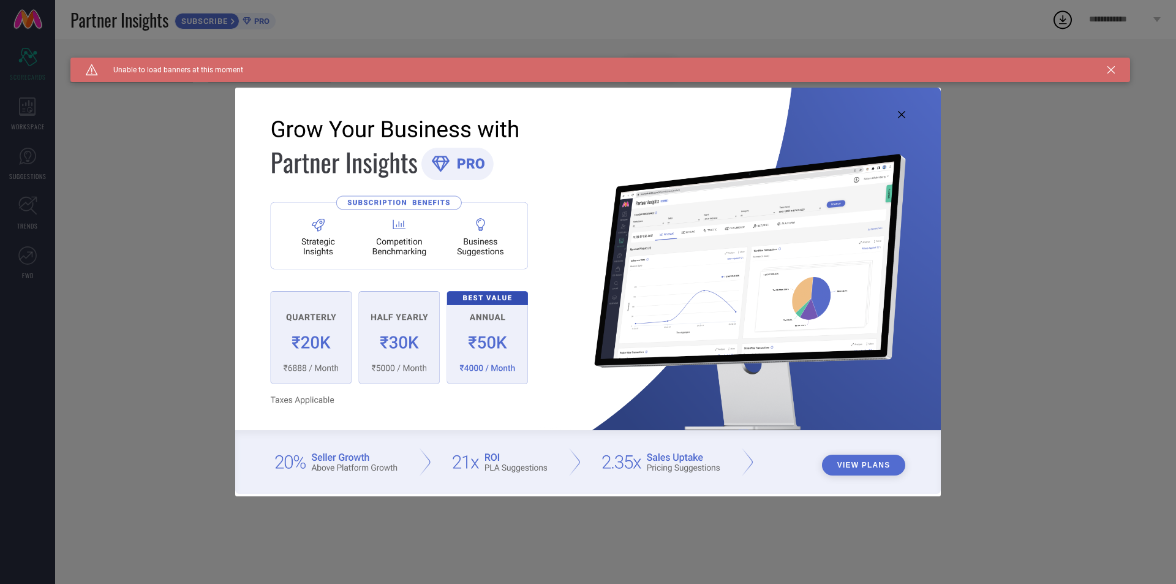
type input "All"
click at [903, 119] on img at bounding box center [588, 291] width 706 height 406
click at [897, 108] on img at bounding box center [588, 291] width 706 height 406
click at [902, 118] on icon at bounding box center [901, 114] width 7 height 7
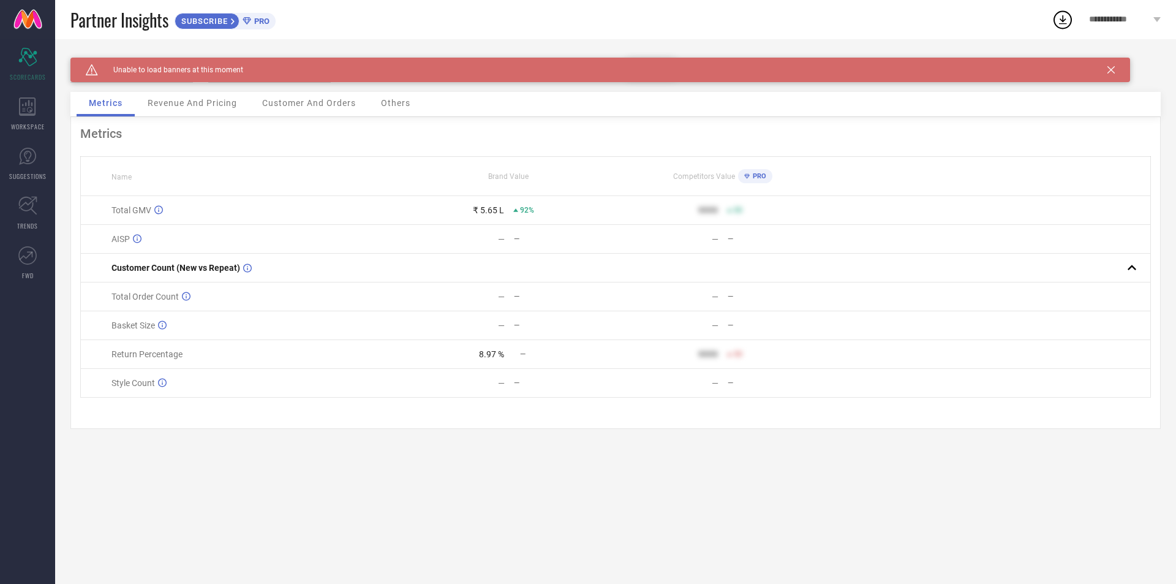
click at [216, 109] on div "Revenue And Pricing" at bounding box center [192, 104] width 114 height 25
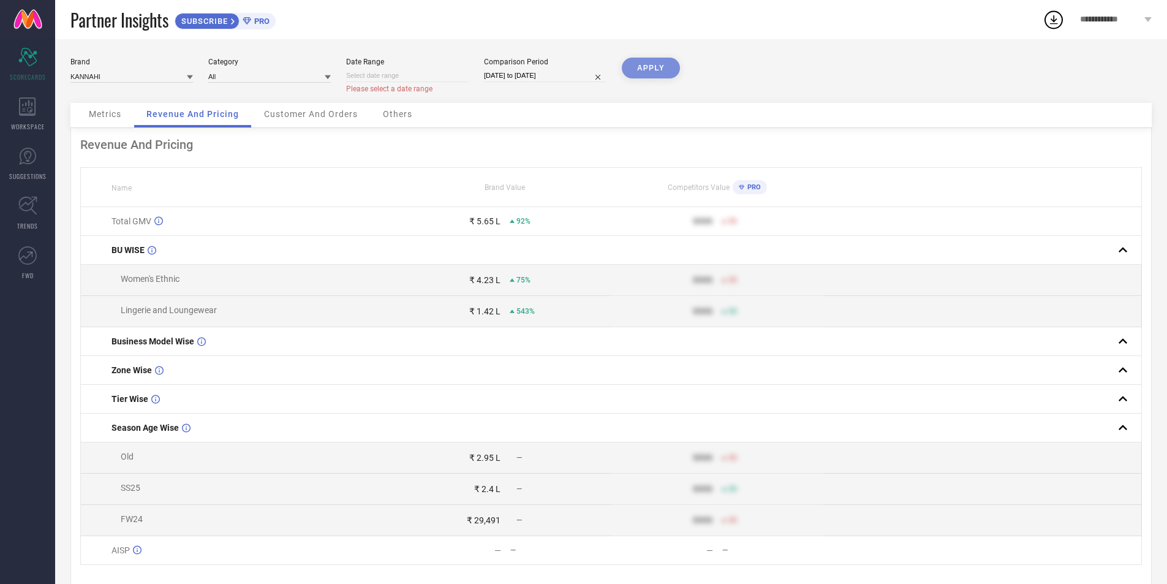
select select "8"
select select "2025"
select select "9"
select select "2025"
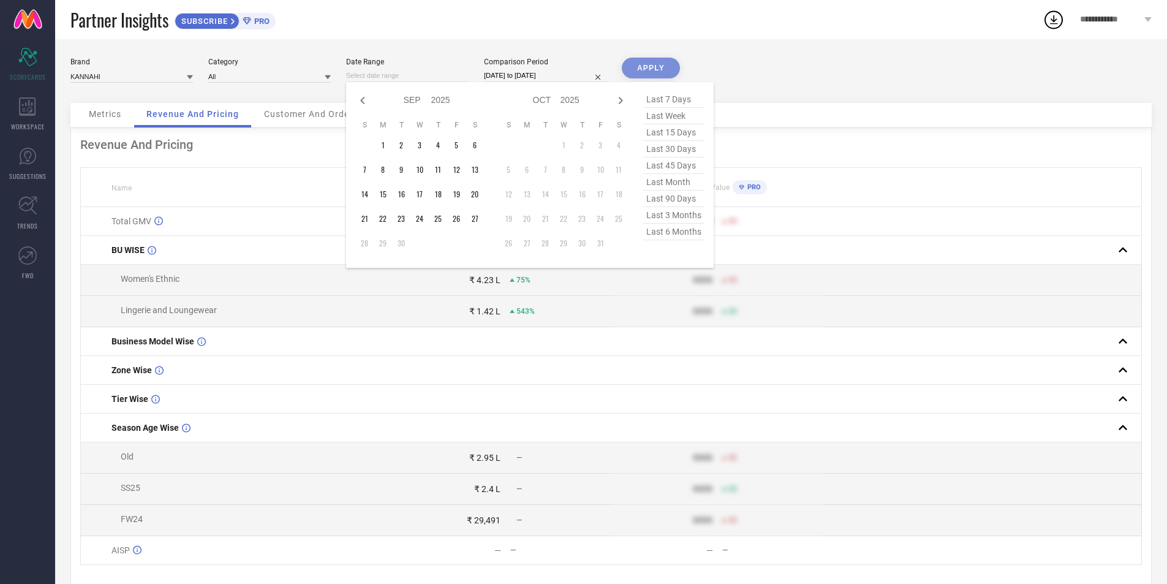
click at [349, 81] on input at bounding box center [407, 75] width 123 height 13
click at [358, 101] on icon at bounding box center [362, 100] width 15 height 15
select select "7"
select select "2025"
select select "8"
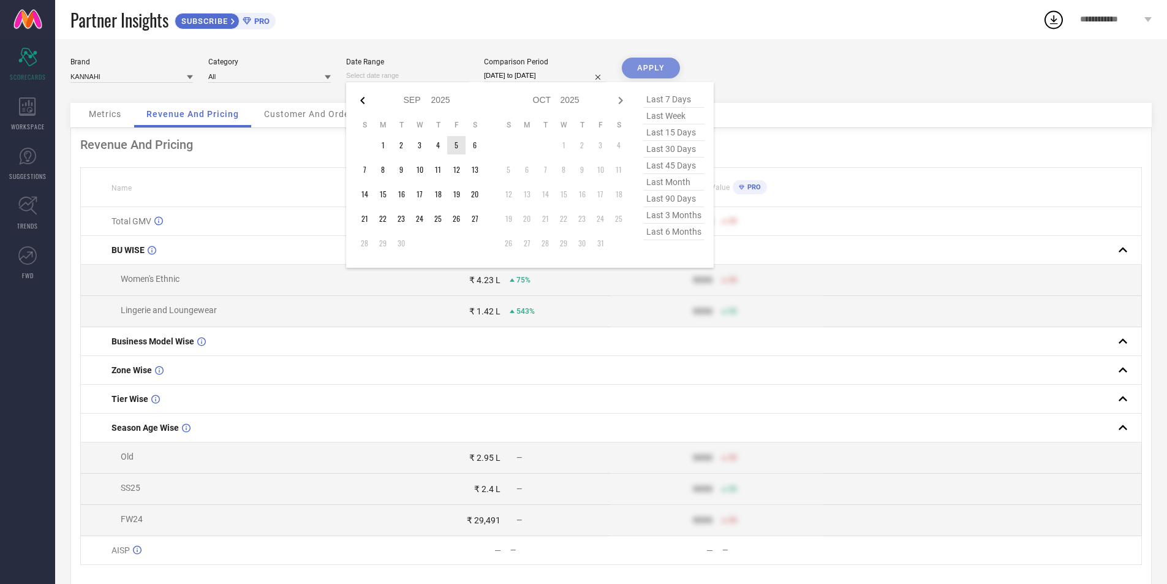
select select "2025"
click at [358, 100] on icon at bounding box center [362, 100] width 15 height 15
select select "5"
select select "2025"
select select "6"
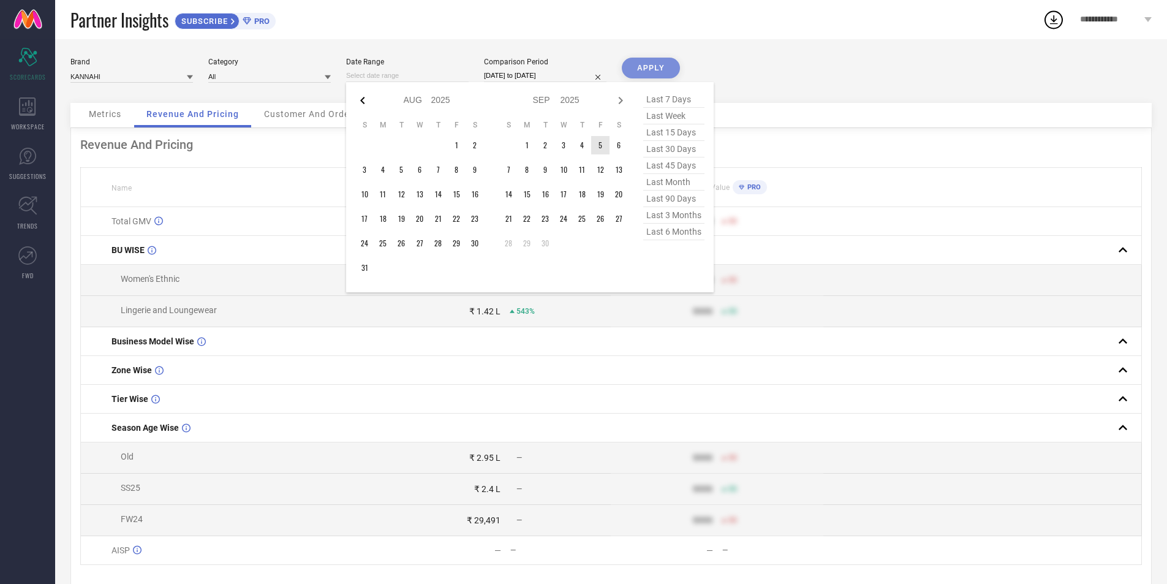
select select "2025"
click at [358, 100] on icon at bounding box center [362, 100] width 15 height 15
select select "4"
select select "2025"
select select "5"
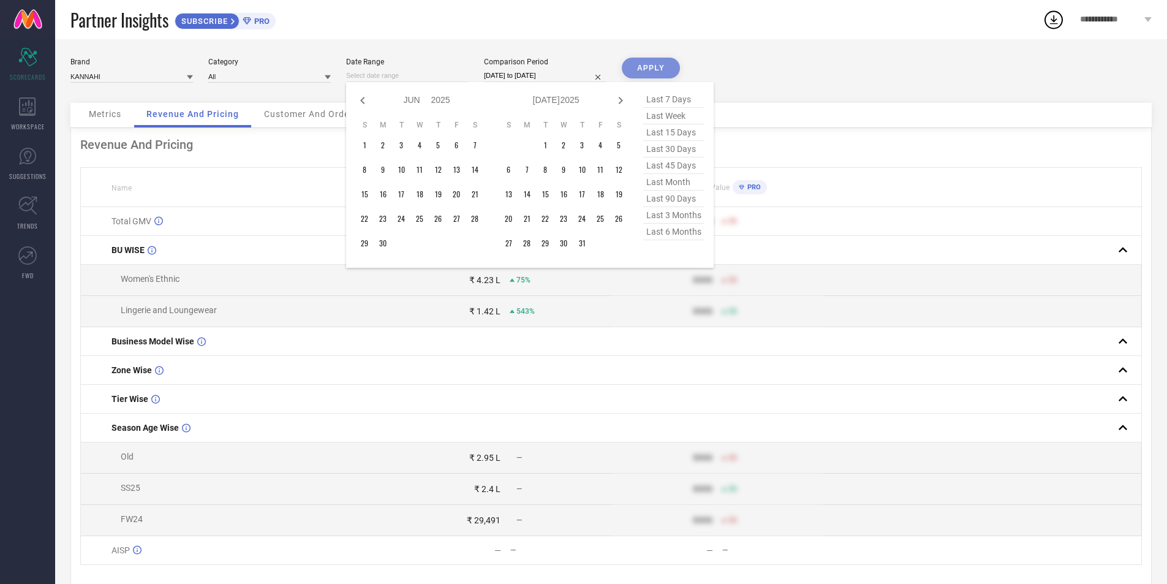
select select "2025"
click at [358, 100] on icon at bounding box center [362, 100] width 15 height 15
select select "1"
select select "2025"
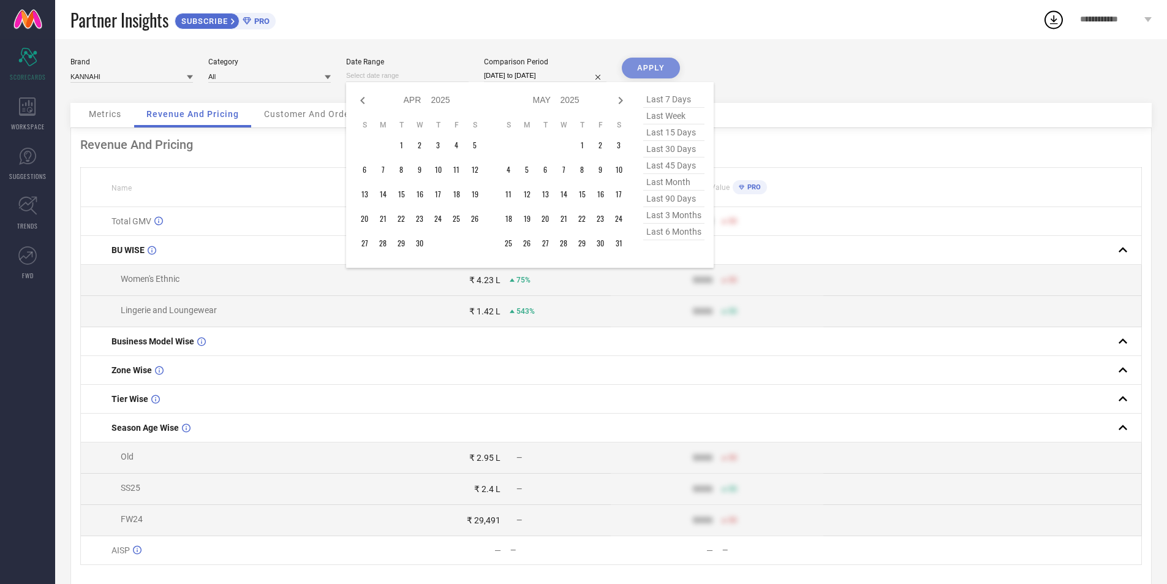
select select "2"
select select "2025"
click at [358, 100] on icon at bounding box center [362, 100] width 15 height 15
select select "2025"
select select "1"
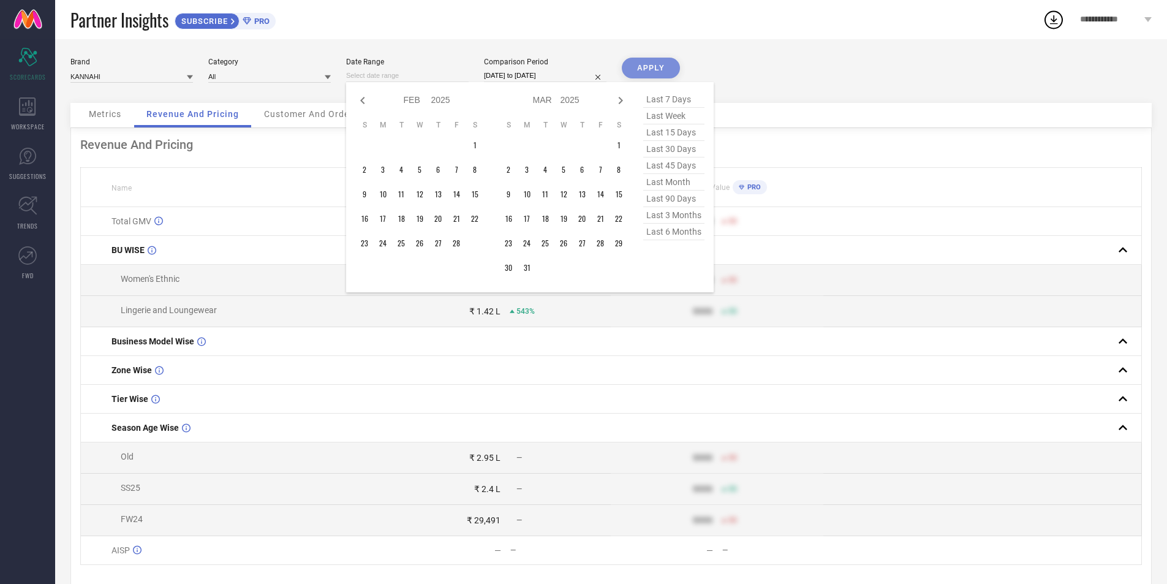
select select "2025"
click at [358, 100] on icon at bounding box center [362, 100] width 15 height 15
select select "11"
select select "2024"
select select "2025"
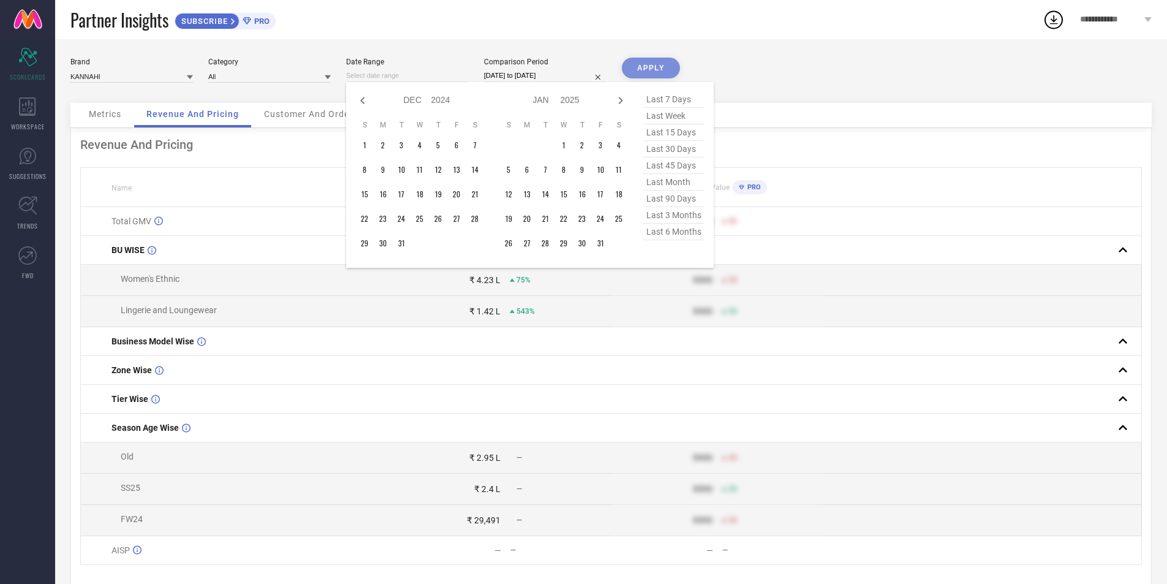
click at [358, 100] on icon at bounding box center [362, 100] width 15 height 15
select select "9"
select select "2024"
select select "10"
select select "2024"
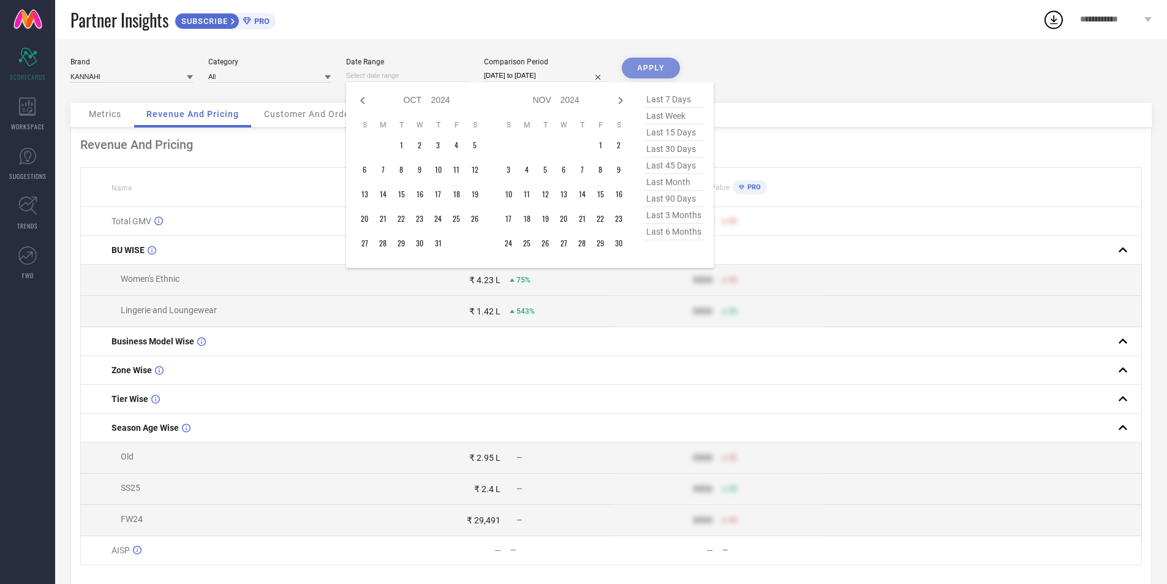
click at [358, 100] on icon at bounding box center [362, 100] width 15 height 15
select select "8"
select select "2024"
select select "9"
select select "2024"
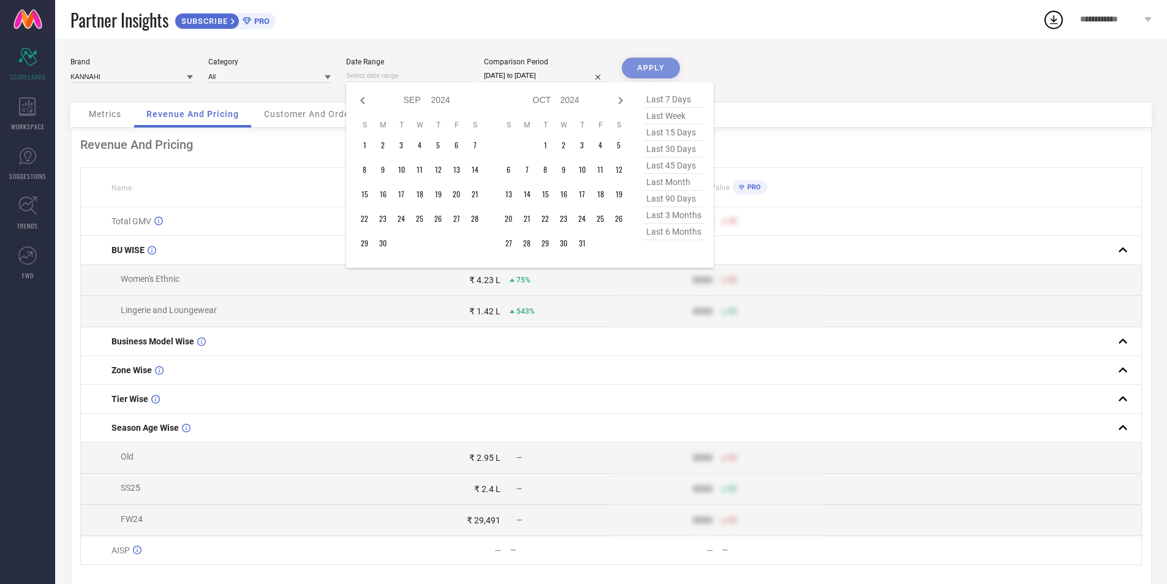
click at [358, 100] on icon at bounding box center [362, 100] width 15 height 15
select select "7"
select select "2024"
select select "8"
select select "2024"
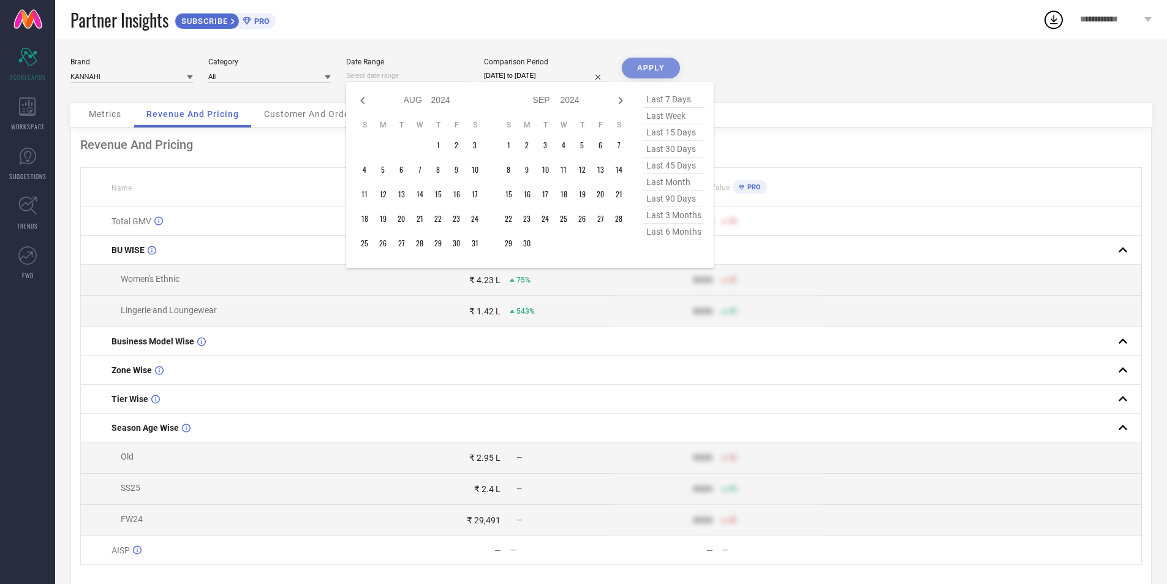
click at [358, 100] on icon at bounding box center [362, 100] width 15 height 15
select select "4"
select select "2024"
select select "5"
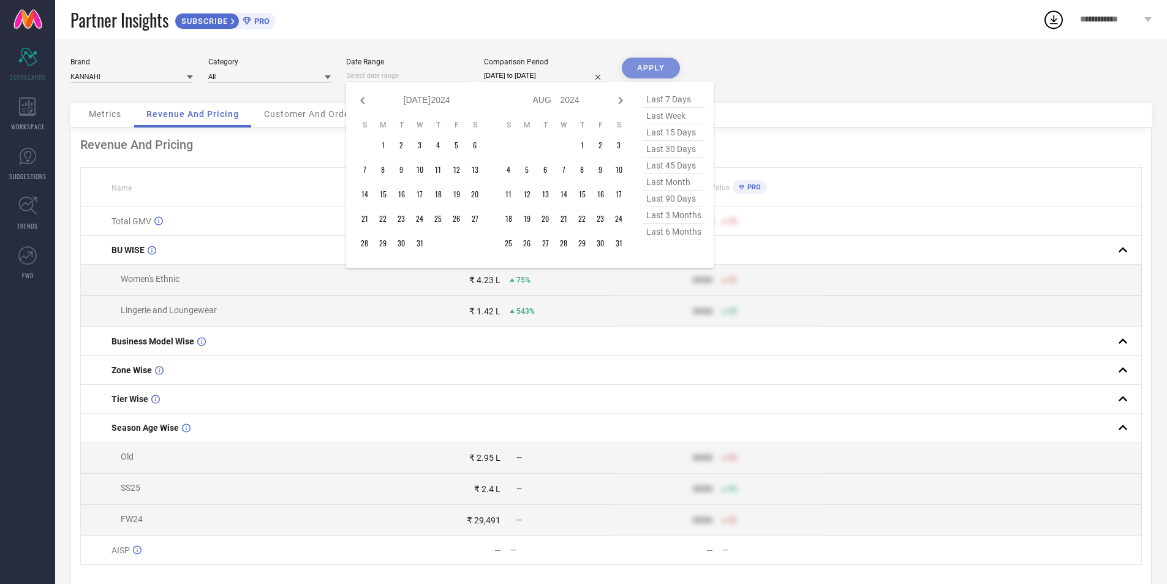
select select "2024"
click at [360, 100] on icon at bounding box center [362, 100] width 15 height 15
select select "3"
select select "2024"
select select "4"
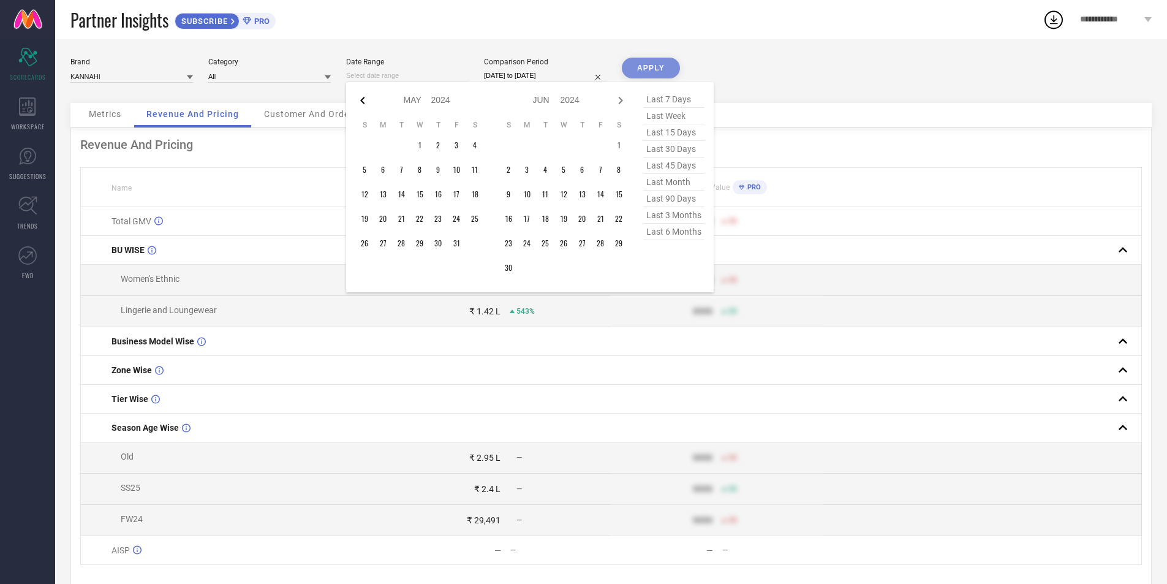
select select "2024"
type input "After 01-04-2024"
click at [381, 146] on td "1" at bounding box center [383, 145] width 18 height 18
click at [621, 99] on icon at bounding box center [621, 100] width 4 height 7
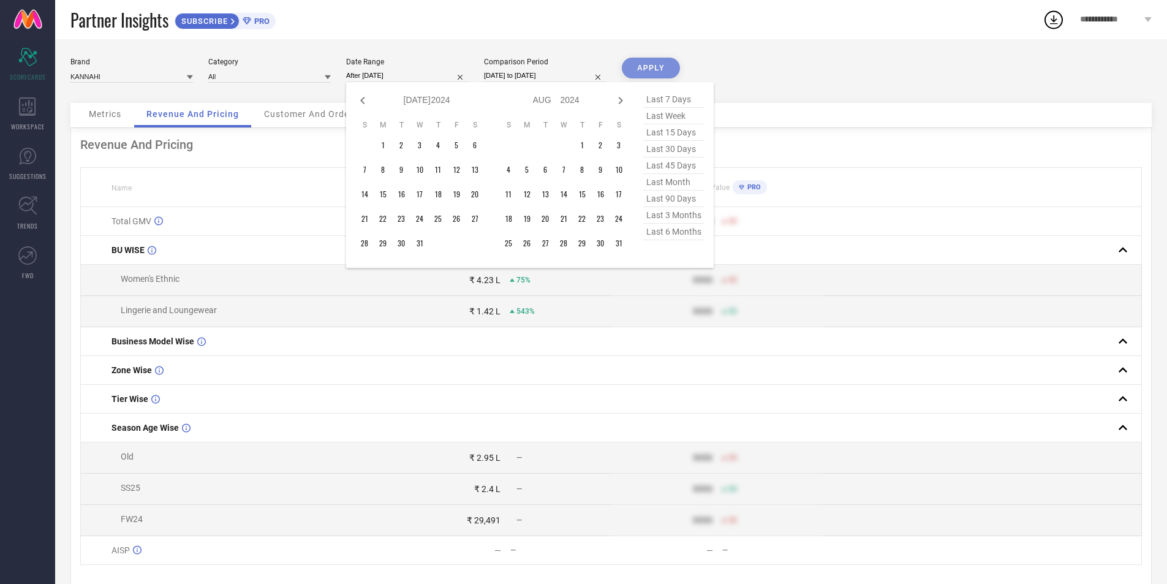
click at [621, 99] on icon at bounding box center [621, 100] width 4 height 7
select select "7"
select select "2024"
select select "8"
select select "2024"
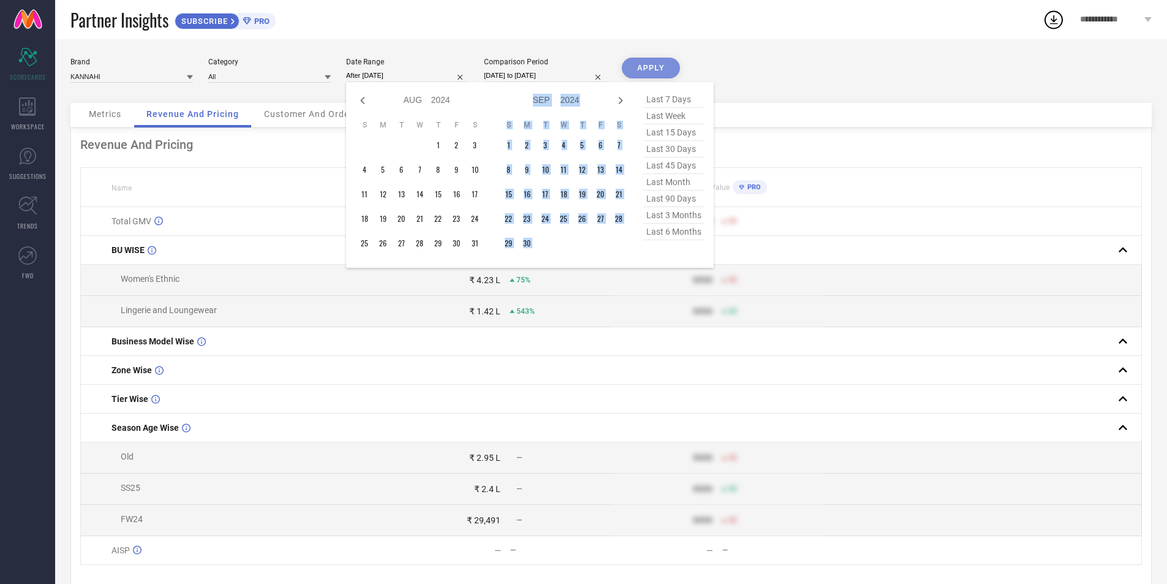
click at [621, 99] on icon at bounding box center [621, 100] width 4 height 7
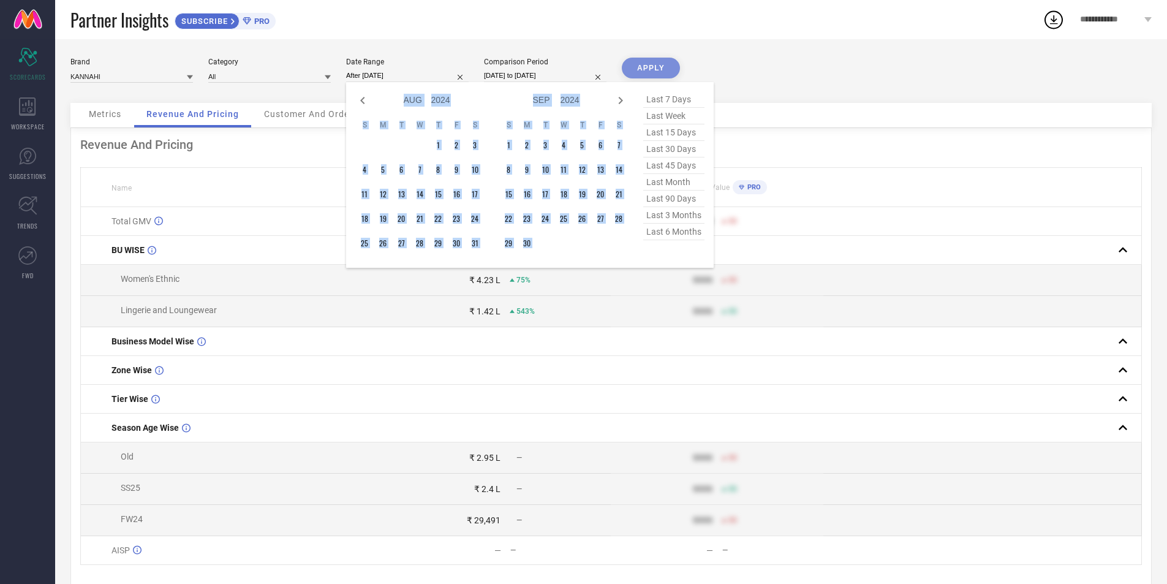
select select "8"
select select "2024"
select select "9"
select select "2024"
click at [621, 99] on icon at bounding box center [621, 100] width 4 height 7
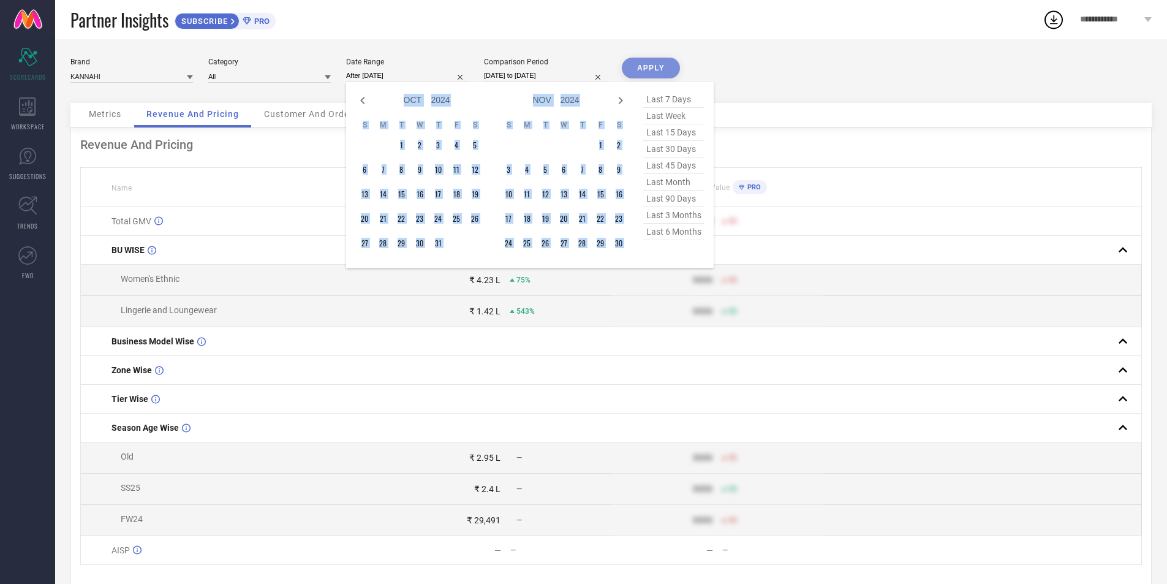
click at [621, 99] on icon at bounding box center [621, 100] width 4 height 7
select select "11"
select select "2024"
select select "2025"
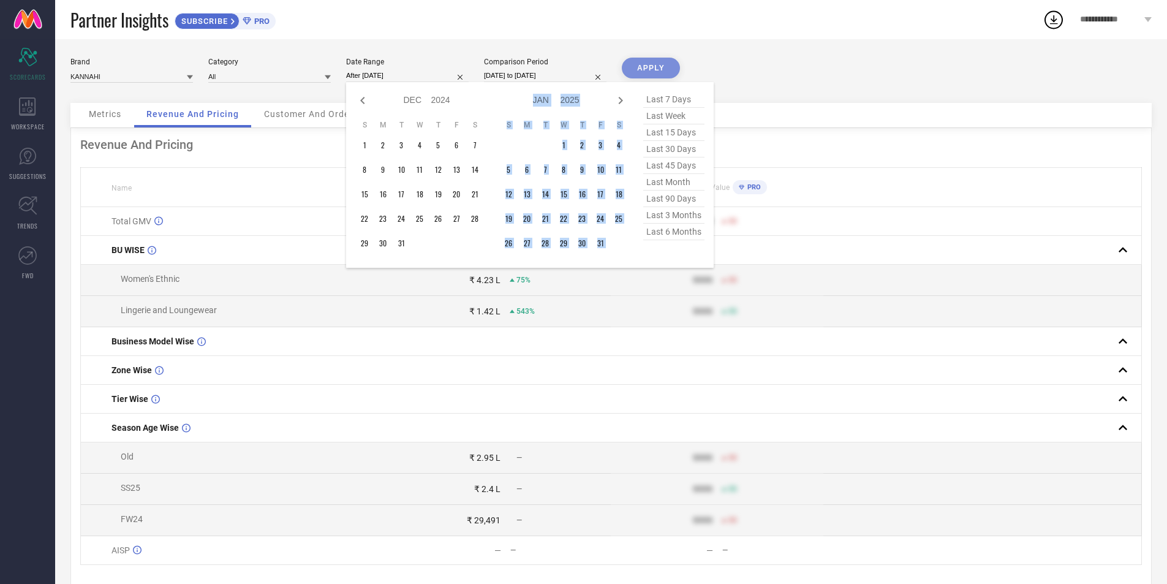
click at [621, 99] on icon at bounding box center [621, 100] width 4 height 7
select select "2025"
select select "1"
select select "2025"
click at [621, 99] on icon at bounding box center [621, 100] width 4 height 7
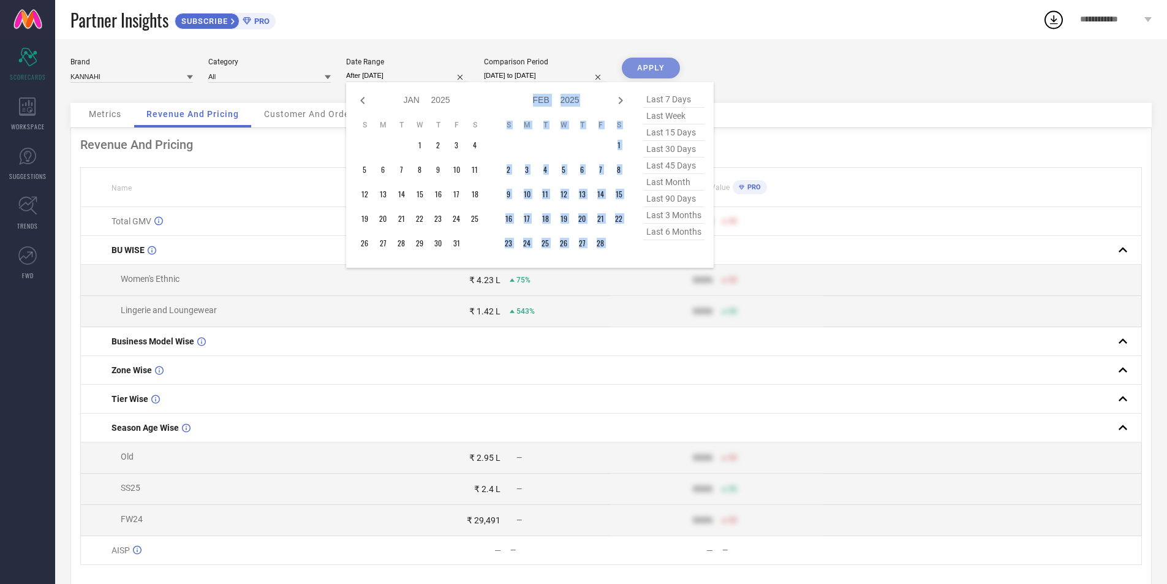
select select "1"
select select "2025"
select select "2"
select select "2025"
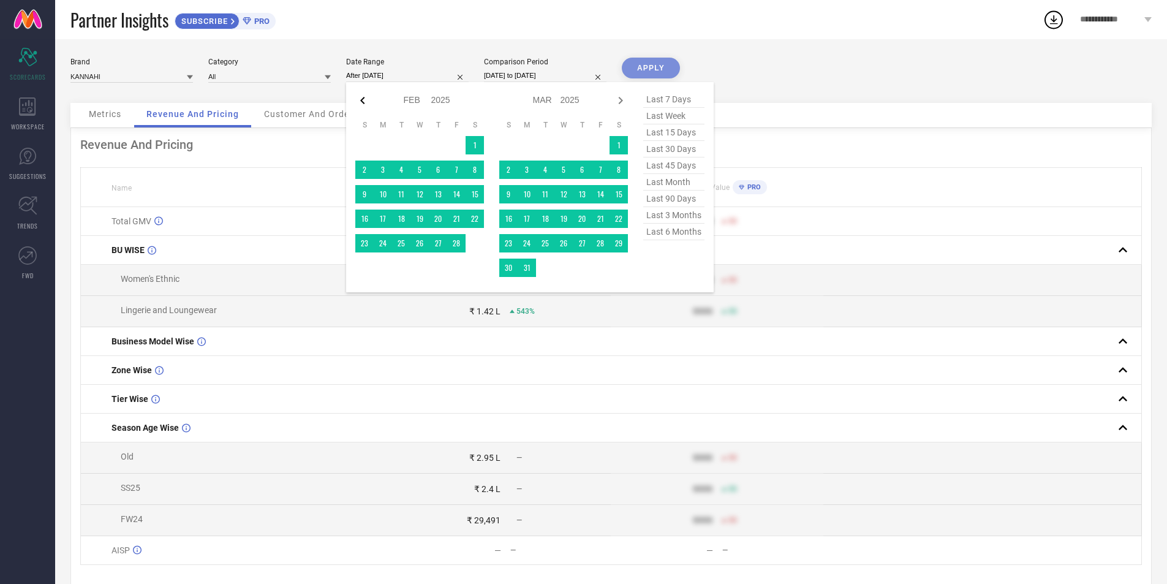
click at [363, 98] on icon at bounding box center [362, 100] width 4 height 7
select select "2025"
select select "1"
select select "2025"
click at [363, 98] on icon at bounding box center [362, 100] width 4 height 7
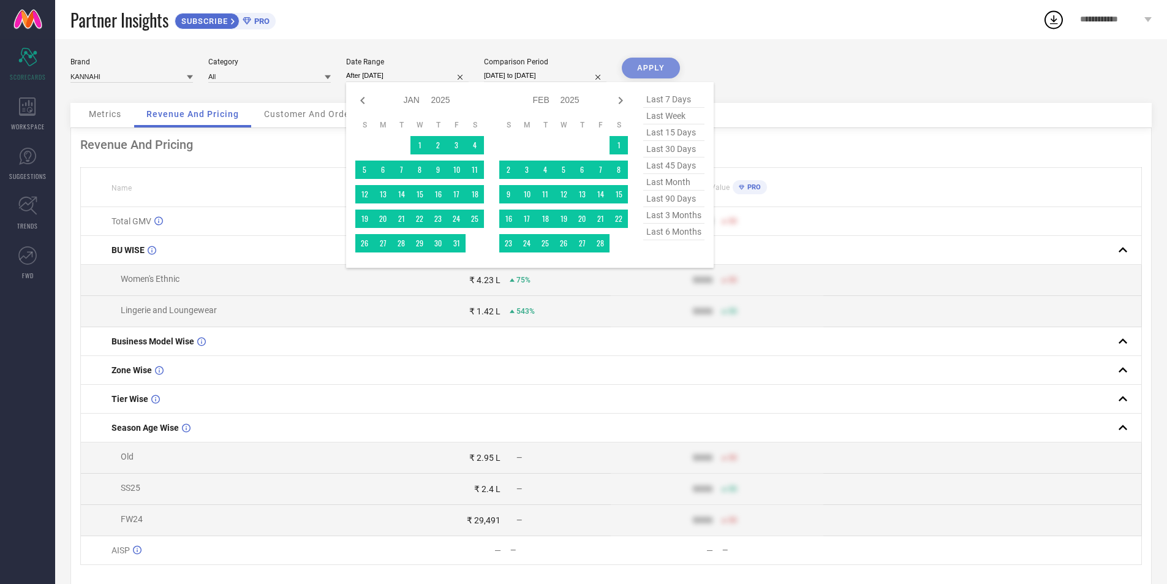
select select "11"
select select "2024"
select select "2025"
click at [363, 98] on icon at bounding box center [362, 100] width 4 height 7
select select "10"
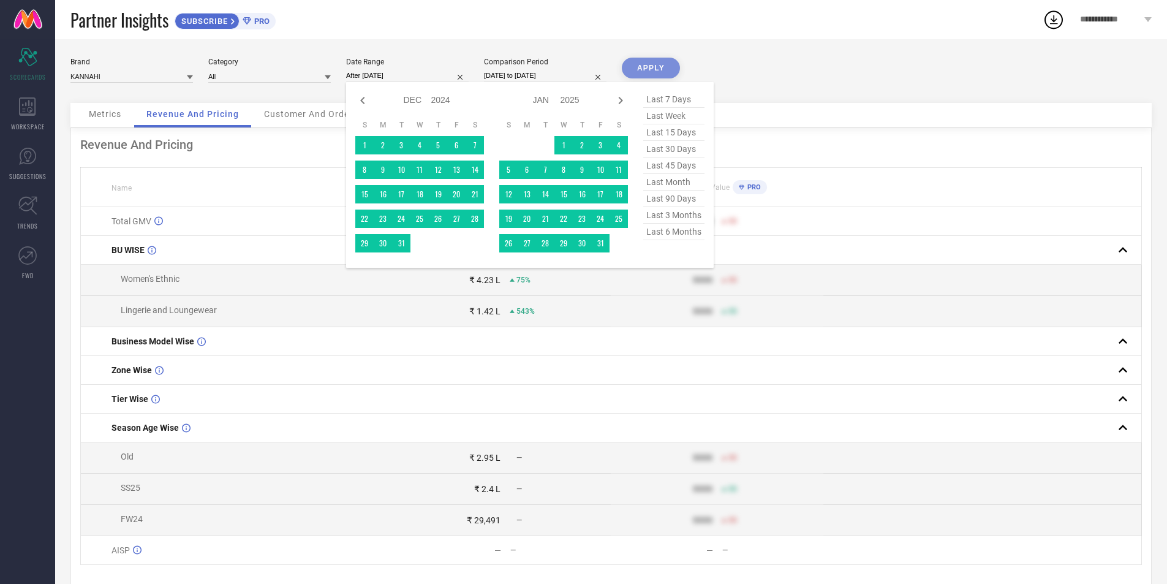
select select "2024"
select select "11"
select select "2024"
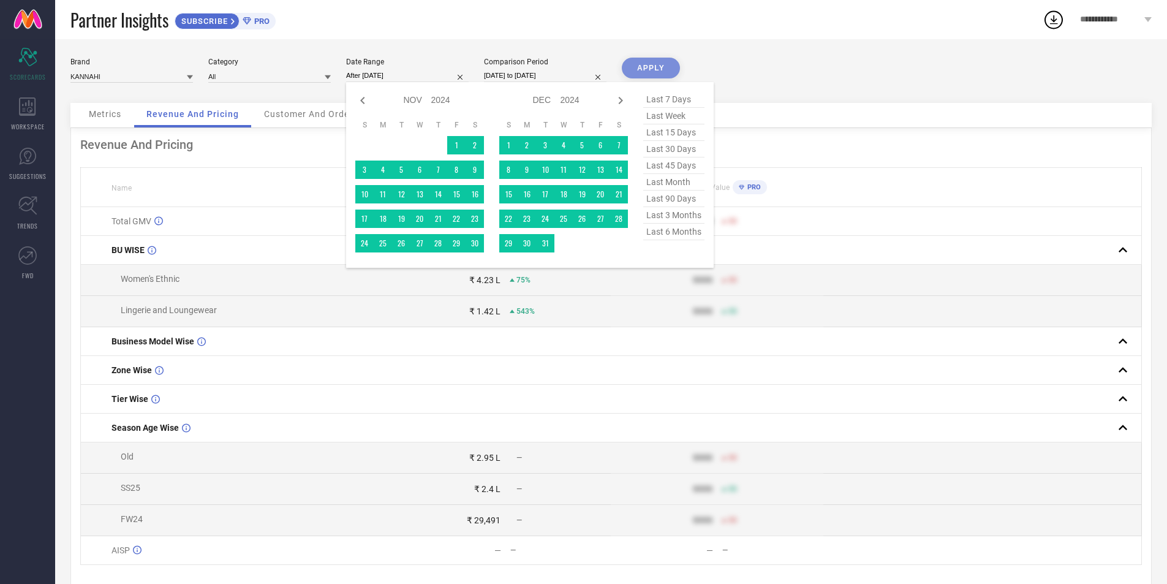
click at [363, 98] on icon at bounding box center [362, 100] width 4 height 7
select select "9"
select select "2024"
select select "10"
select select "2024"
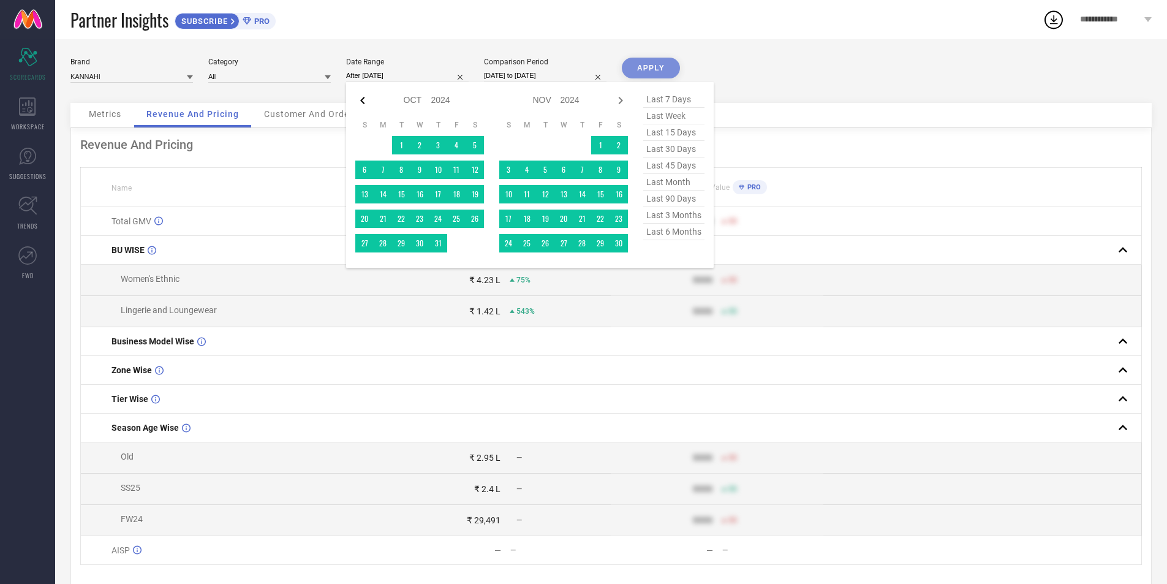
click at [363, 99] on icon at bounding box center [362, 100] width 15 height 15
select select "8"
select select "2024"
select select "9"
select select "2024"
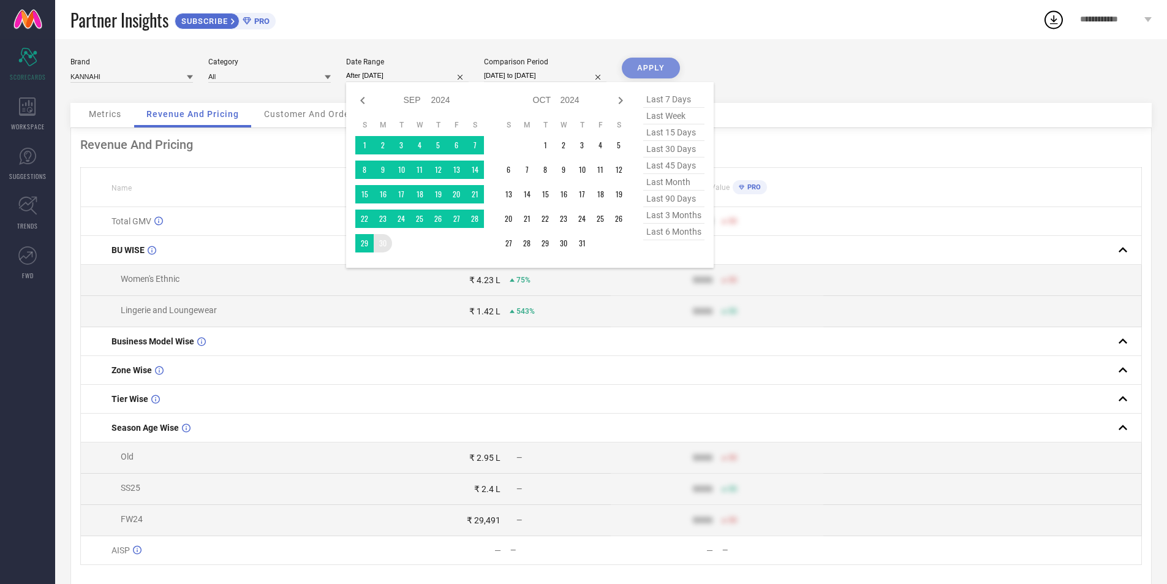
type input "01-04-2024 to 30-09-2024"
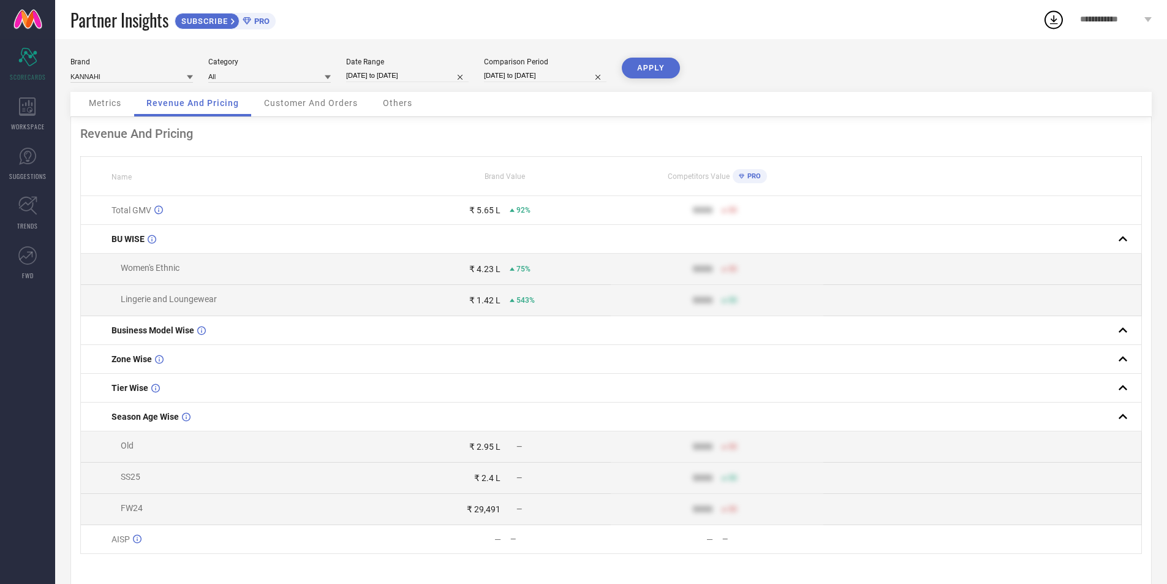
click at [543, 75] on input "28-08-2024 to 27-09-2024" at bounding box center [545, 75] width 123 height 13
select select "7"
select select "2024"
select select "8"
select select "2024"
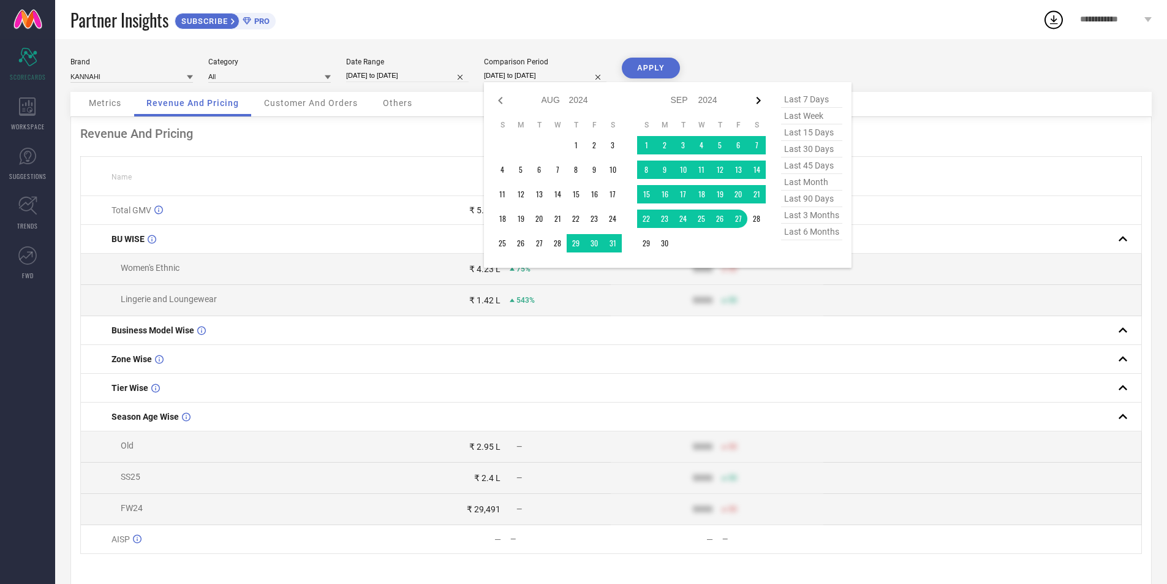
click at [754, 104] on icon at bounding box center [758, 100] width 15 height 15
select select "8"
select select "2024"
select select "9"
select select "2024"
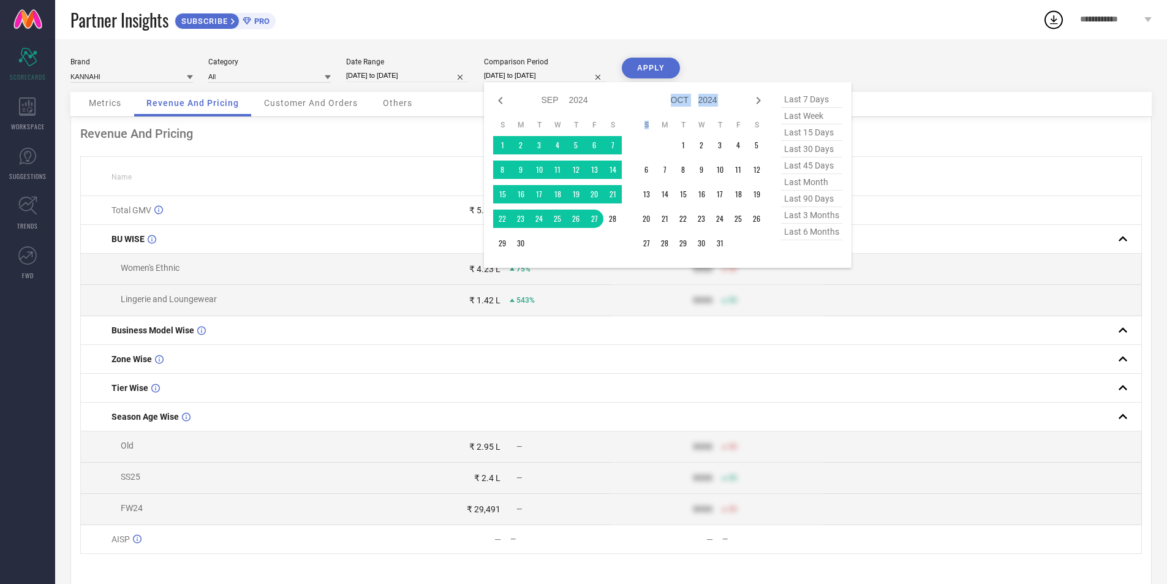
click at [754, 104] on icon at bounding box center [758, 100] width 15 height 15
select select "9"
select select "2024"
select select "10"
select select "2024"
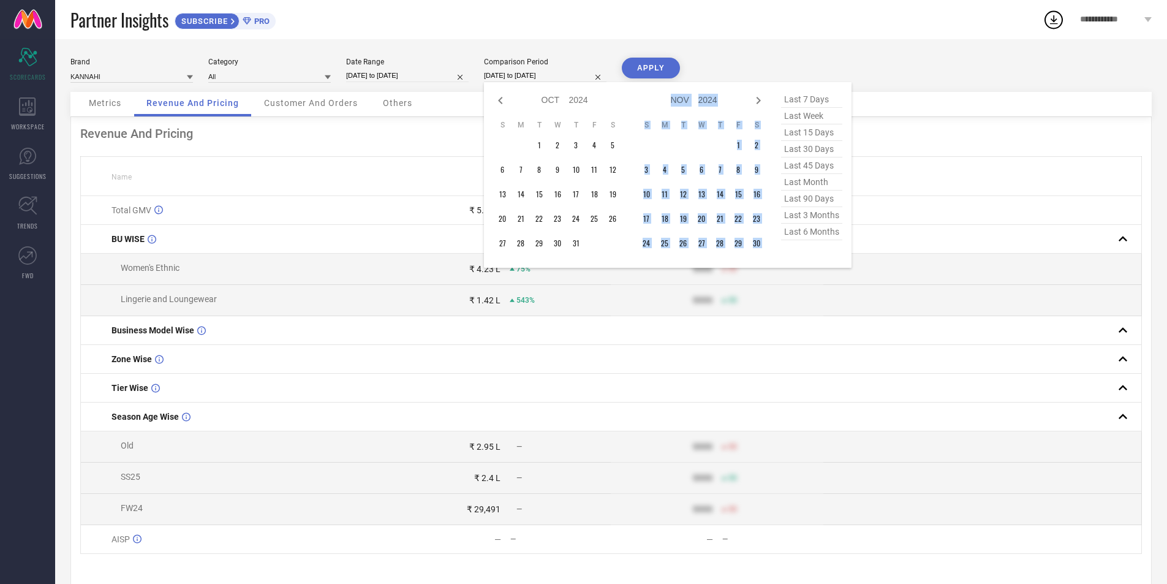
click at [754, 104] on icon at bounding box center [758, 100] width 15 height 15
select select "10"
select select "2024"
select select "11"
select select "2024"
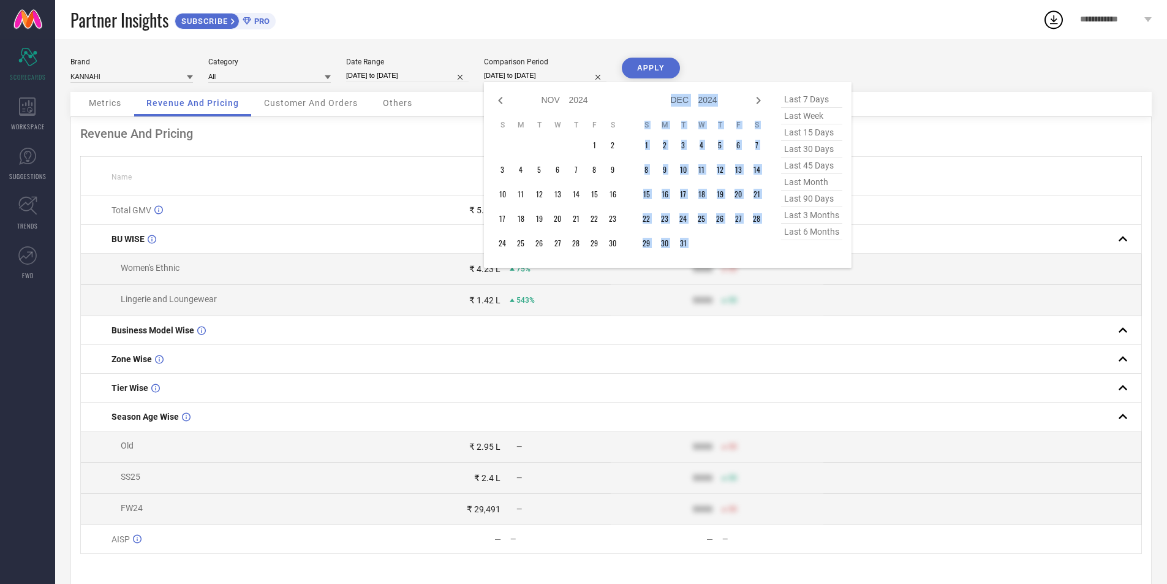
click at [754, 104] on icon at bounding box center [758, 100] width 15 height 15
select select "11"
select select "2024"
select select "2025"
click at [754, 104] on icon at bounding box center [758, 100] width 15 height 15
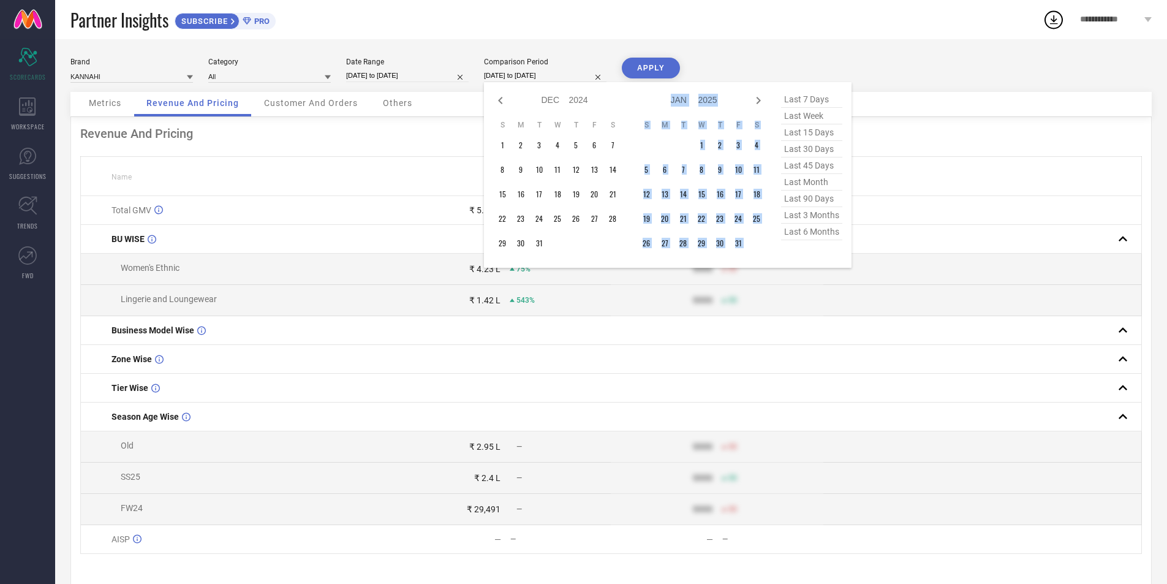
select select "2025"
select select "1"
select select "2025"
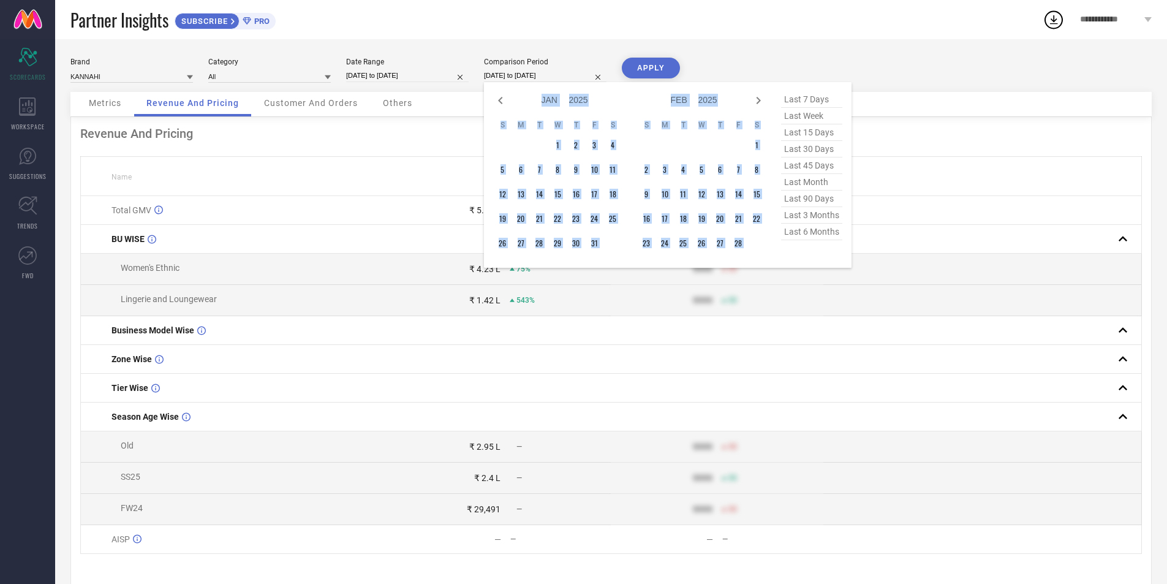
click at [754, 104] on icon at bounding box center [758, 100] width 15 height 15
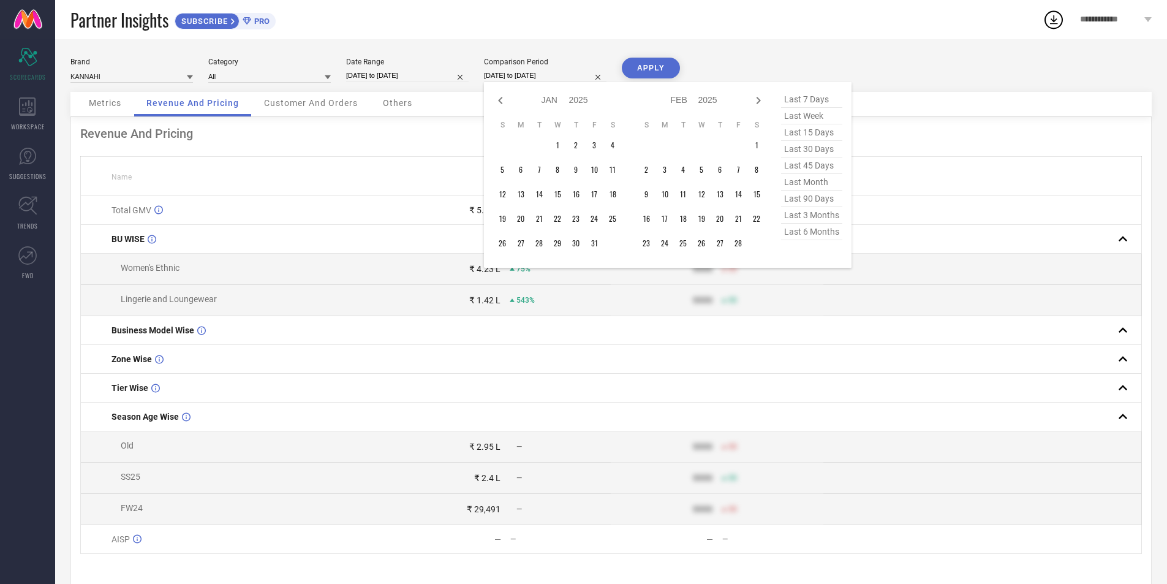
select select "1"
select select "2025"
select select "2"
select select "2025"
click at [754, 104] on icon at bounding box center [758, 100] width 15 height 15
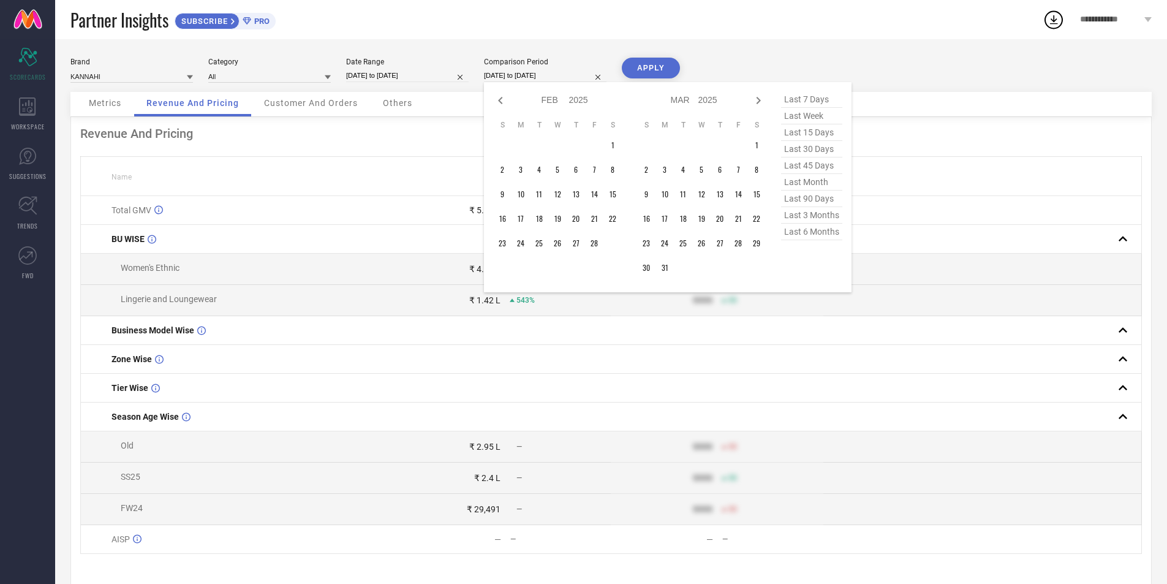
select select "2"
select select "2025"
select select "3"
select select "2025"
type input "After 01-04-2025"
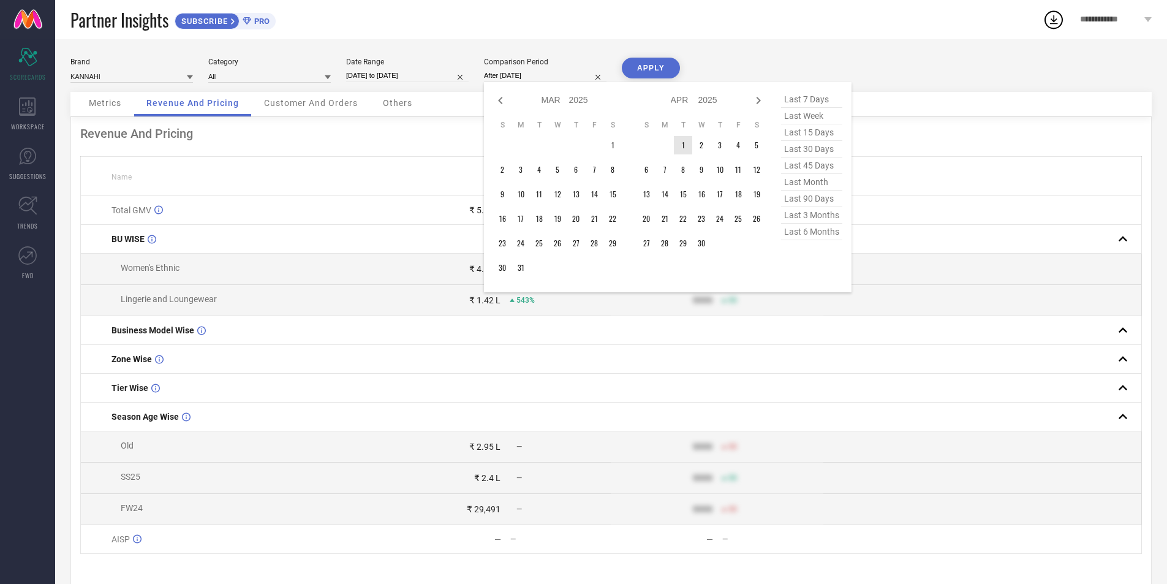
click at [684, 146] on td "1" at bounding box center [683, 145] width 18 height 18
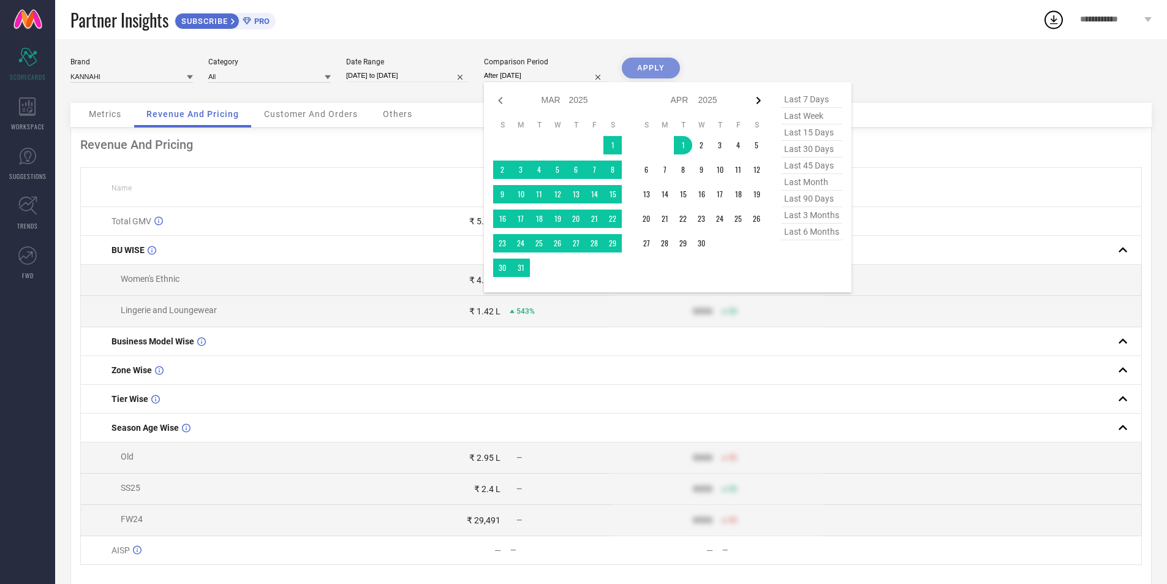
click at [761, 101] on icon at bounding box center [758, 100] width 15 height 15
select select "3"
select select "2025"
select select "4"
select select "2025"
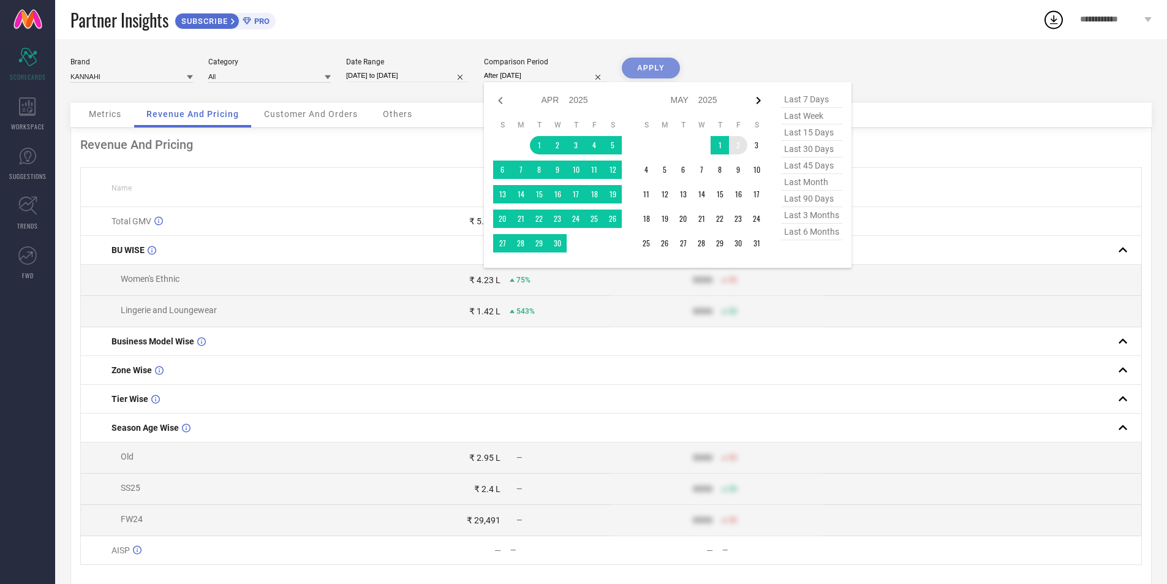
click at [760, 105] on icon at bounding box center [758, 100] width 15 height 15
select select "4"
select select "2025"
select select "5"
select select "2025"
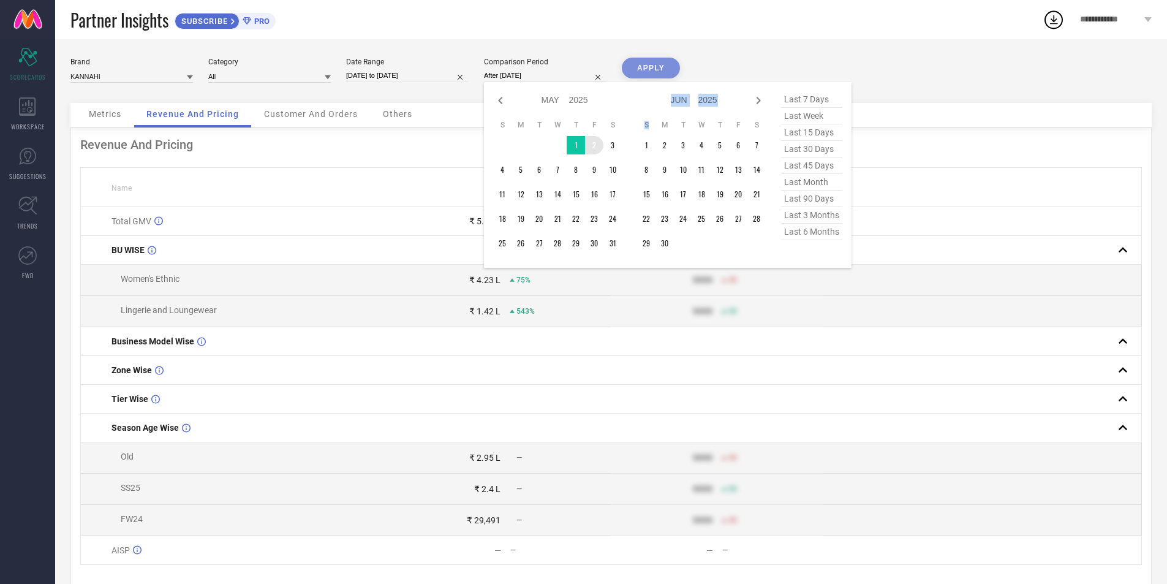
click at [760, 105] on icon at bounding box center [758, 100] width 15 height 15
select select "5"
select select "2025"
select select "6"
select select "2025"
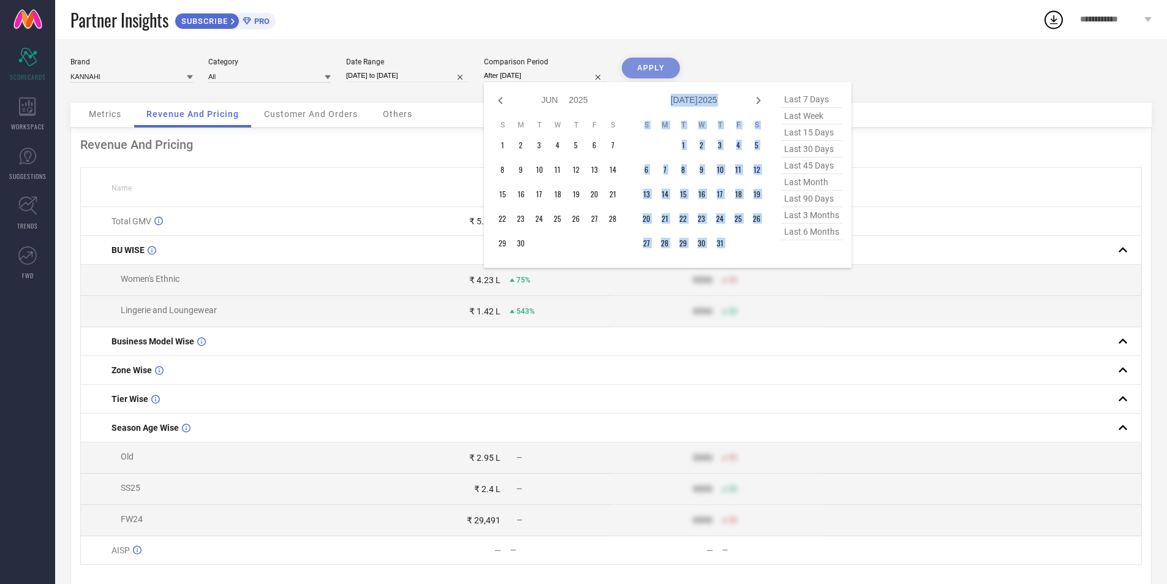
click at [760, 105] on icon at bounding box center [758, 100] width 15 height 15
select select "6"
select select "2025"
select select "7"
select select "2025"
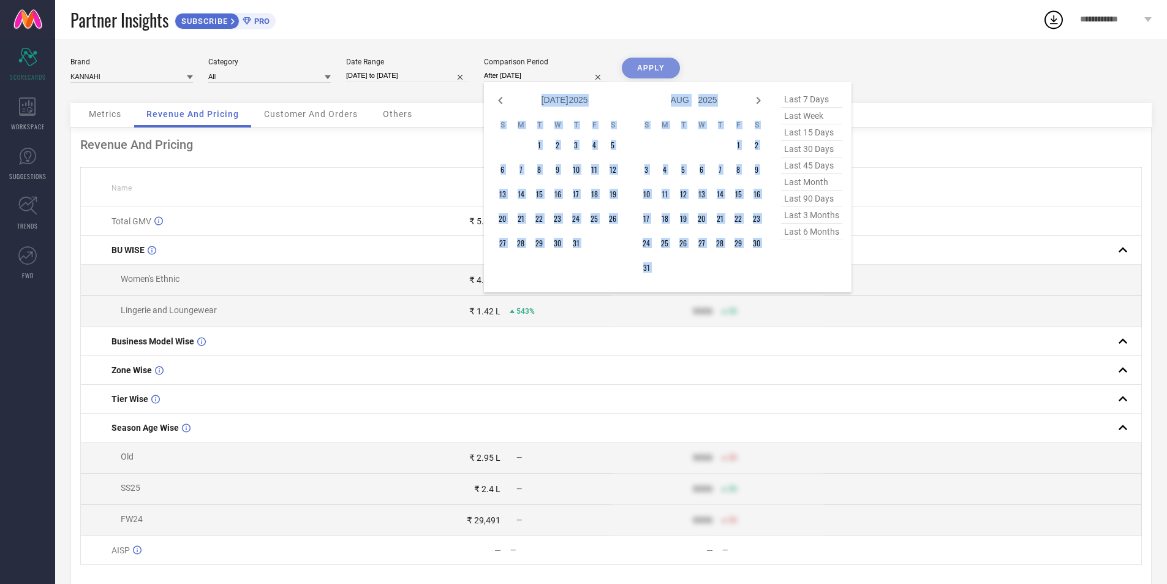
click at [760, 105] on icon at bounding box center [758, 100] width 15 height 15
select select "7"
select select "2025"
select select "8"
select select "2025"
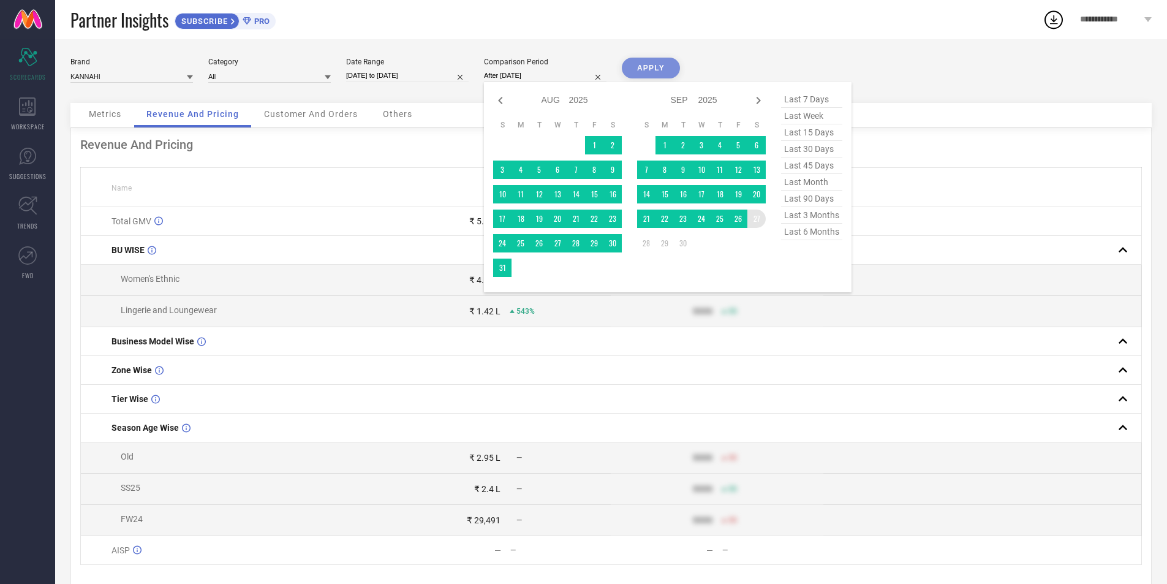
type input "01-04-2025 to 27-09-2025"
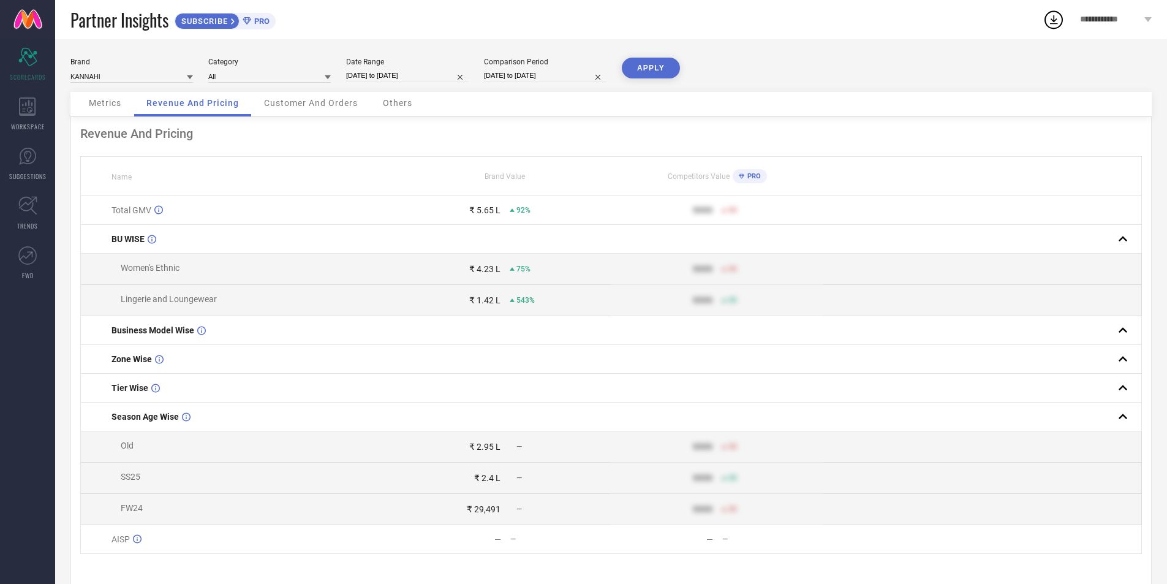
click at [656, 73] on button "APPLY" at bounding box center [651, 68] width 58 height 21
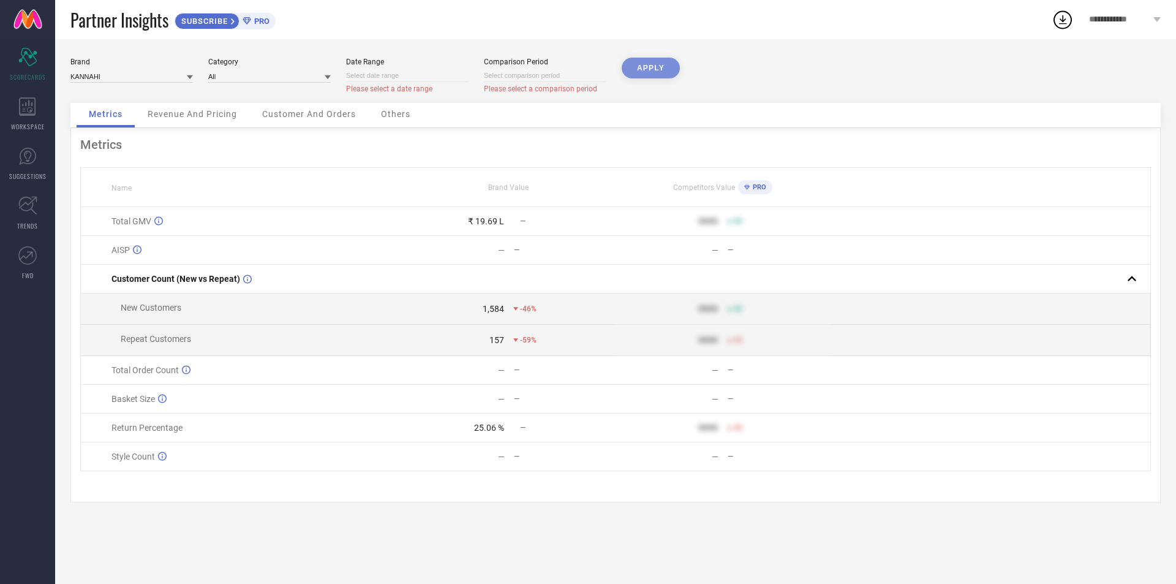
click at [294, 113] on span "Customer And Orders" at bounding box center [309, 114] width 94 height 10
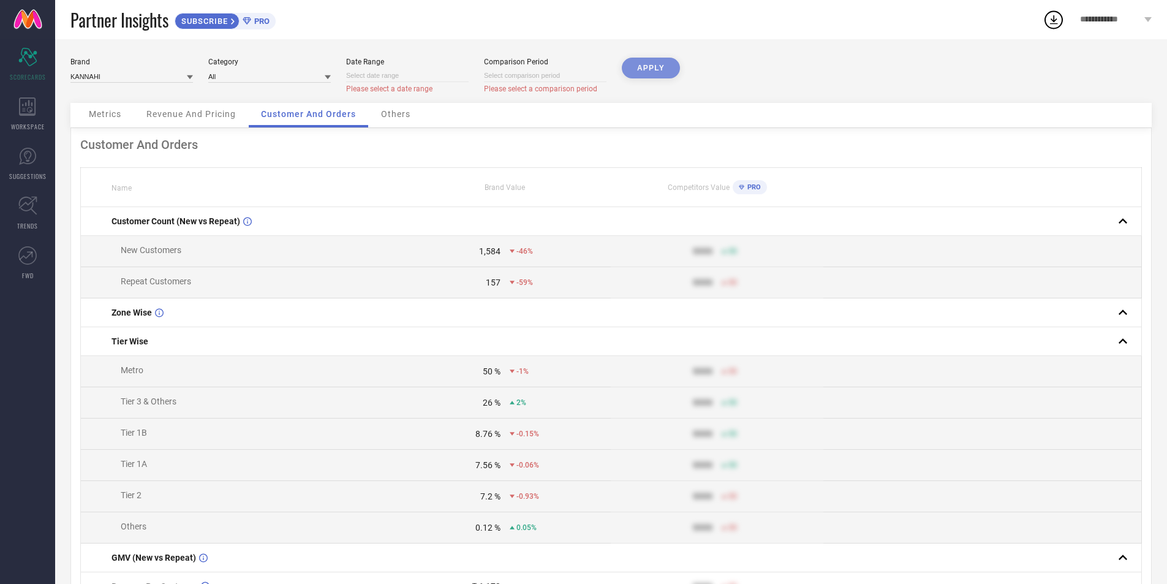
click at [393, 122] on div "Others" at bounding box center [396, 115] width 54 height 25
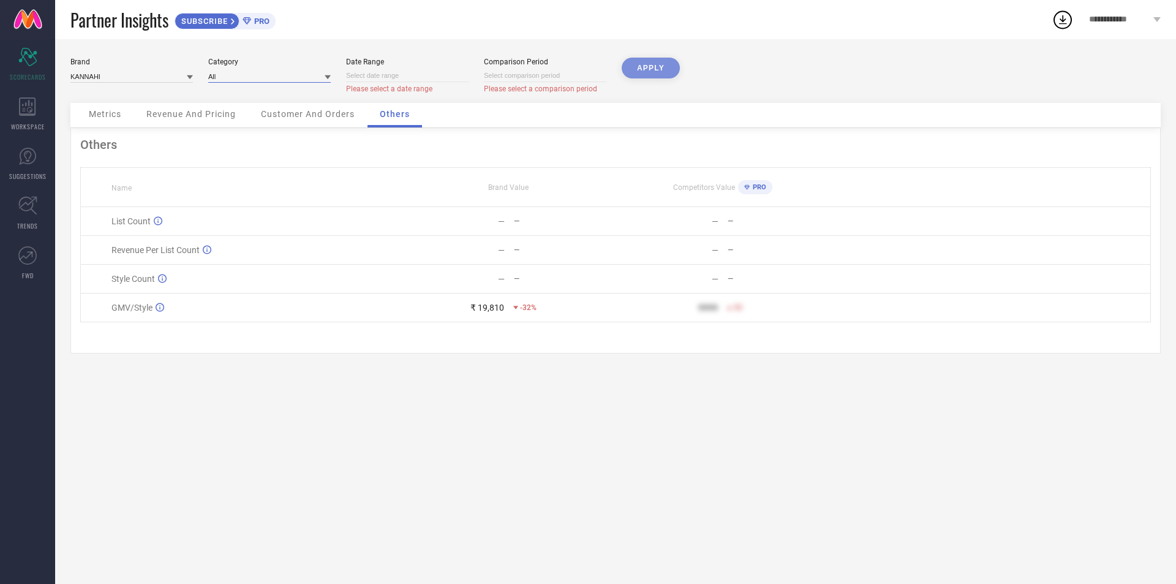
click at [255, 77] on input at bounding box center [269, 76] width 123 height 13
click at [260, 92] on div "All" at bounding box center [269, 93] width 123 height 21
click at [692, 59] on div "Brand KANNAHI Category All Date Range Please select a date range Comparison Per…" at bounding box center [615, 80] width 1090 height 45
click at [671, 67] on div "APPLY" at bounding box center [651, 80] width 58 height 45
click at [1119, 21] on span "**********" at bounding box center [1120, 20] width 62 height 10
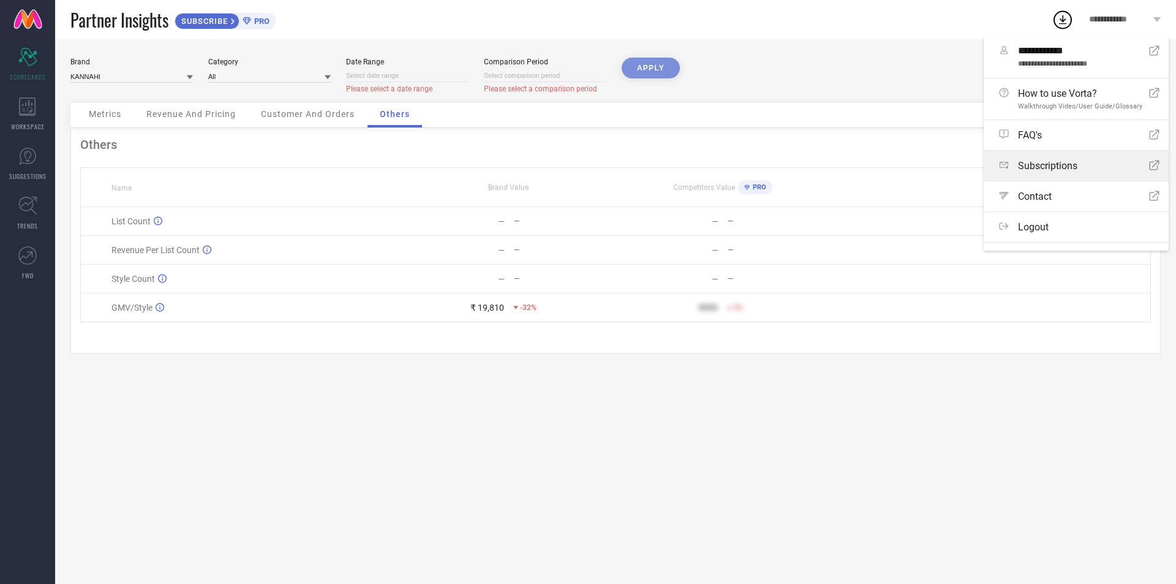
click at [1035, 159] on link "Subscriptions Open Icon" at bounding box center [1076, 166] width 185 height 30
click at [251, 23] on icon at bounding box center [247, 21] width 9 height 8
